Goal: Information Seeking & Learning: Check status

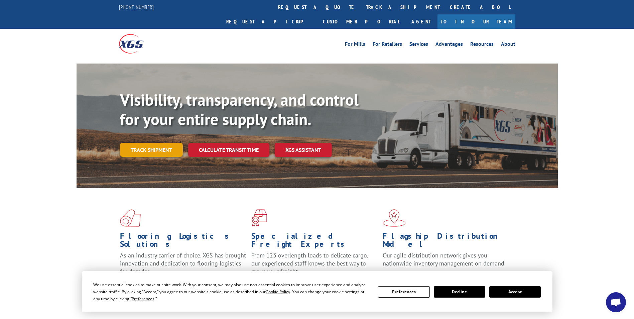
click at [155, 143] on link "Track shipment" at bounding box center [151, 150] width 63 height 14
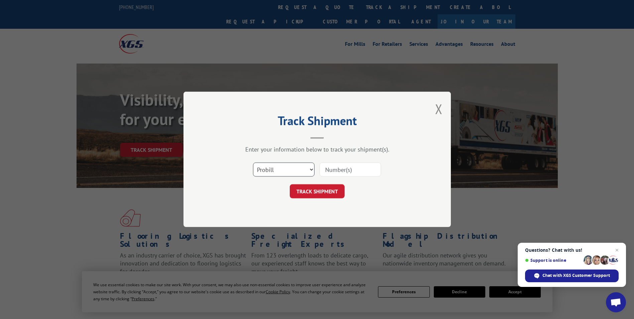
click at [281, 169] on select "Select category... Probill BOL PO" at bounding box center [283, 170] width 61 height 14
select select "bol"
click at [253, 163] on select "Select category... Probill BOL PO" at bounding box center [283, 170] width 61 height 14
click at [344, 166] on input at bounding box center [349, 170] width 61 height 14
type input "5126353"
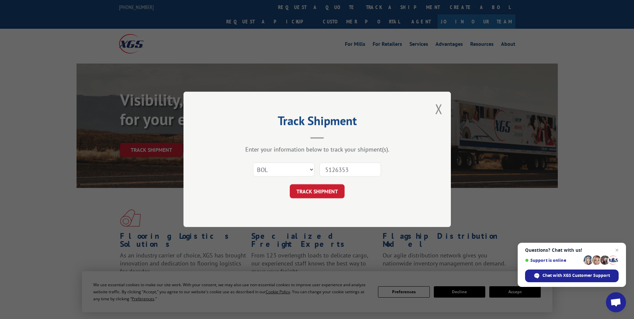
click at [290, 184] on button "TRACK SHIPMENT" at bounding box center [317, 191] width 55 height 14
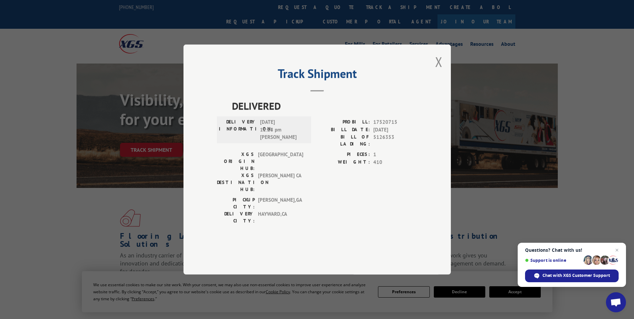
click at [207, 310] on div "Track Shipment DELIVERED DELIVERY INFORMATION: [DATE] 12:28 pm [PERSON_NAME]: 1…" at bounding box center [317, 159] width 634 height 319
click at [437, 71] on button "Close modal" at bounding box center [438, 62] width 7 height 18
